Goal: Navigation & Orientation: Find specific page/section

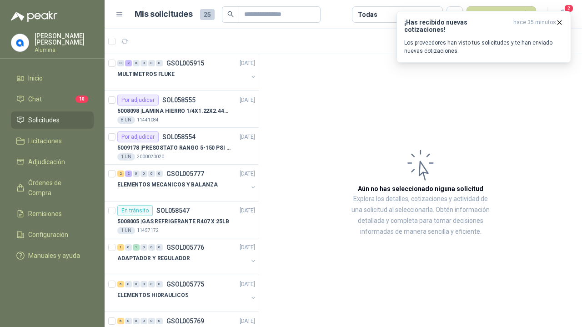
scroll to position [140, 0]
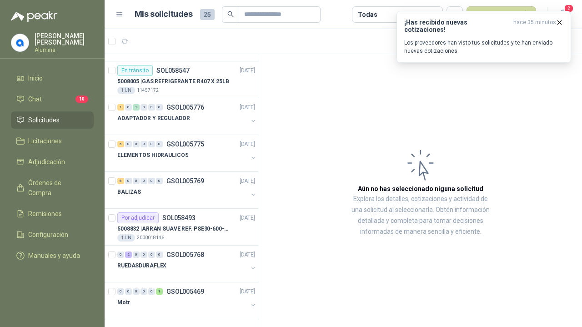
click at [249, 192] on button "button" at bounding box center [252, 194] width 7 height 7
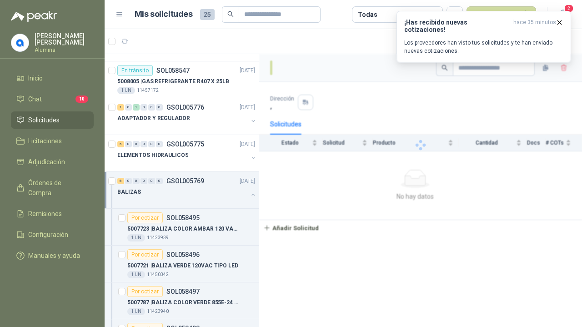
click at [249, 191] on button "button" at bounding box center [252, 194] width 7 height 7
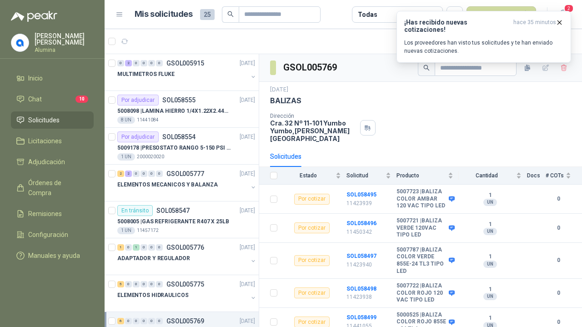
scroll to position [140, 0]
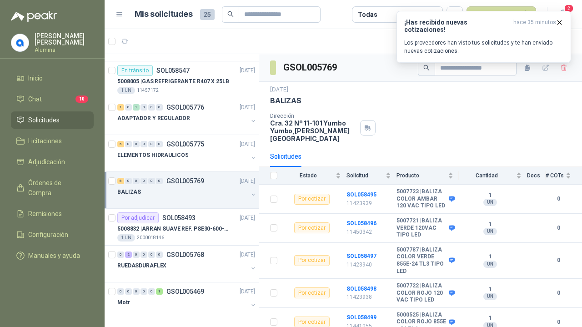
click at [203, 158] on div "ELEMENTOS HIDRAULICOS" at bounding box center [182, 154] width 130 height 11
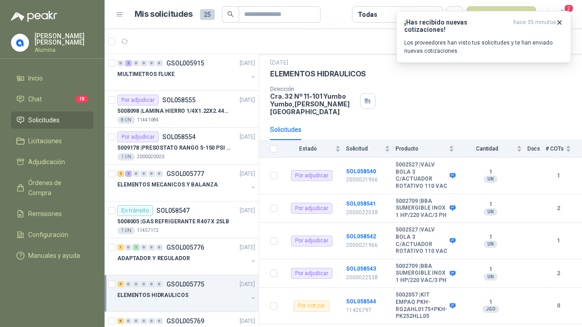
click at [560, 25] on icon "button" at bounding box center [559, 23] width 8 height 8
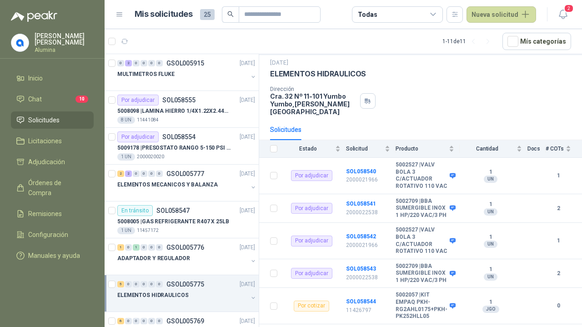
click at [53, 115] on span "Solicitudes" at bounding box center [43, 120] width 31 height 10
